Goal: Task Accomplishment & Management: Manage account settings

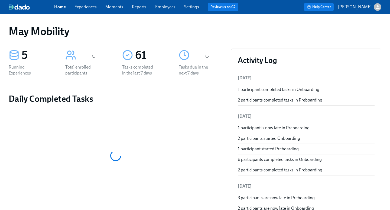
click at [91, 8] on link "Experiences" at bounding box center [85, 6] width 22 height 5
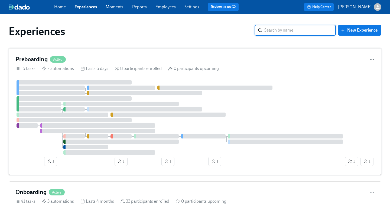
click at [241, 62] on div "Preboarding Active" at bounding box center [194, 59] width 359 height 8
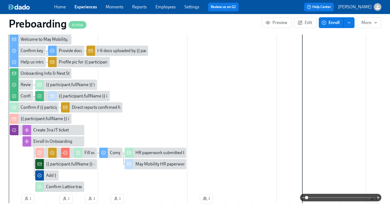
scroll to position [0, 1419]
click at [336, 196] on span at bounding box center [340, 198] width 68 height 8
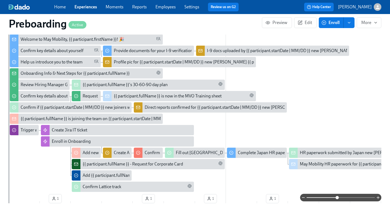
click at [345, 197] on span at bounding box center [340, 198] width 68 height 8
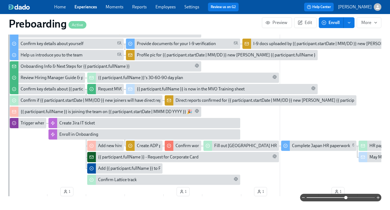
scroll to position [186, 0]
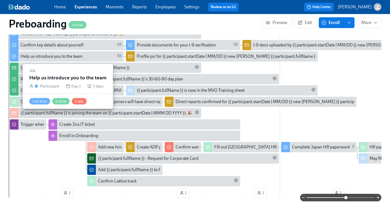
click at [90, 55] on div "Help us introduce you to the team" at bounding box center [71, 57] width 101 height 6
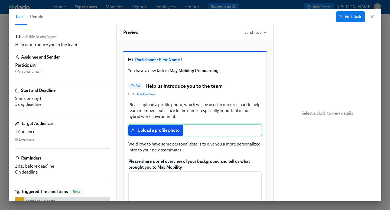
click at [173, 137] on div "Upload a profile photo" at bounding box center [195, 131] width 134 height 12
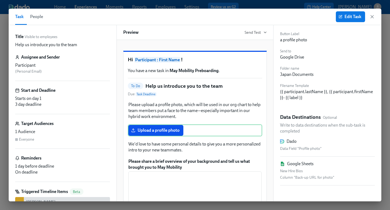
scroll to position [43, 0]
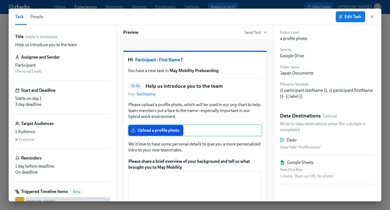
click at [358, 18] on span "Edit Task" at bounding box center [350, 16] width 22 height 5
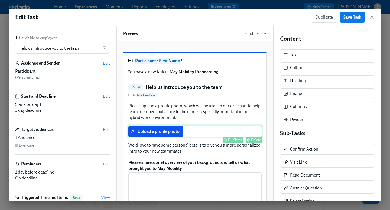
click at [172, 138] on div "Upload a profile photo Duplicate Delete" at bounding box center [195, 132] width 134 height 12
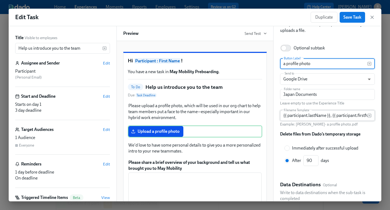
scroll to position [31, 0]
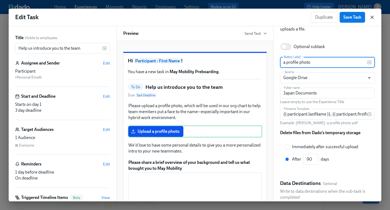
click at [371, 18] on icon "button" at bounding box center [371, 17] width 5 height 5
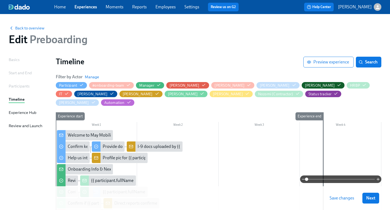
click at [322, 178] on span at bounding box center [340, 180] width 68 height 8
